Goal: Navigation & Orientation: Find specific page/section

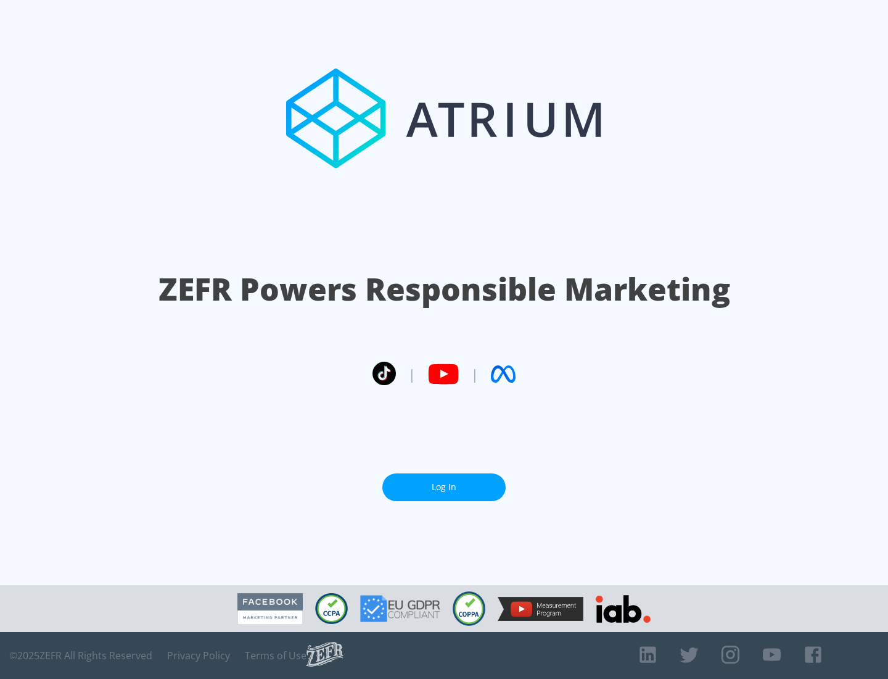
click at [444, 482] on link "Log In" at bounding box center [444, 487] width 123 height 28
